Goal: Task Accomplishment & Management: Use online tool/utility

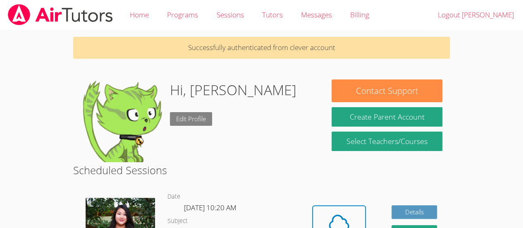
click at [200, 113] on link "Edit Profile" at bounding box center [191, 119] width 42 height 14
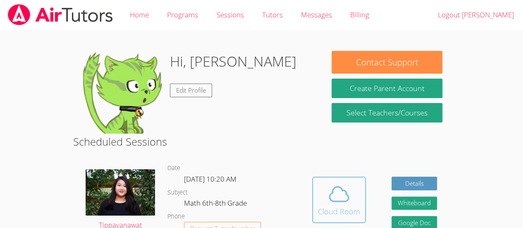
click at [332, 193] on icon at bounding box center [338, 194] width 19 height 14
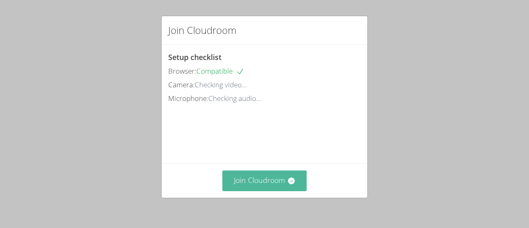
click at [269, 181] on button "Join Cloudroom" at bounding box center [264, 180] width 85 height 20
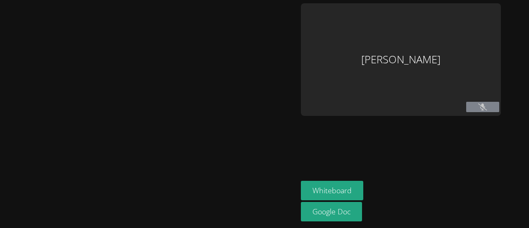
click at [256, 63] on div at bounding box center [148, 113] width 291 height 221
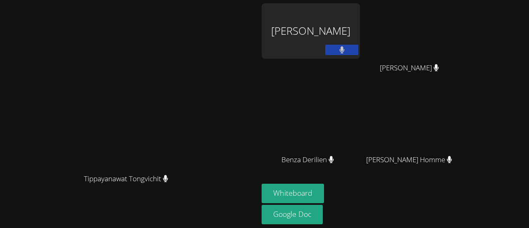
click at [360, 38] on div "[PERSON_NAME]" at bounding box center [311, 30] width 98 height 55
click at [360, 39] on div "[PERSON_NAME]" at bounding box center [311, 30] width 98 height 55
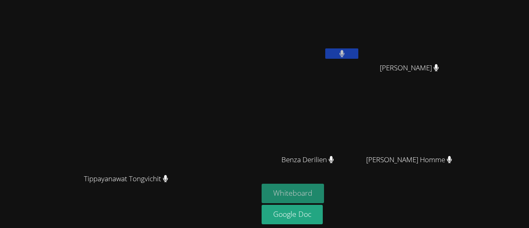
click at [324, 190] on button "Whiteboard" at bounding box center [293, 192] width 62 height 19
